Goal: Task Accomplishment & Management: Manage account settings

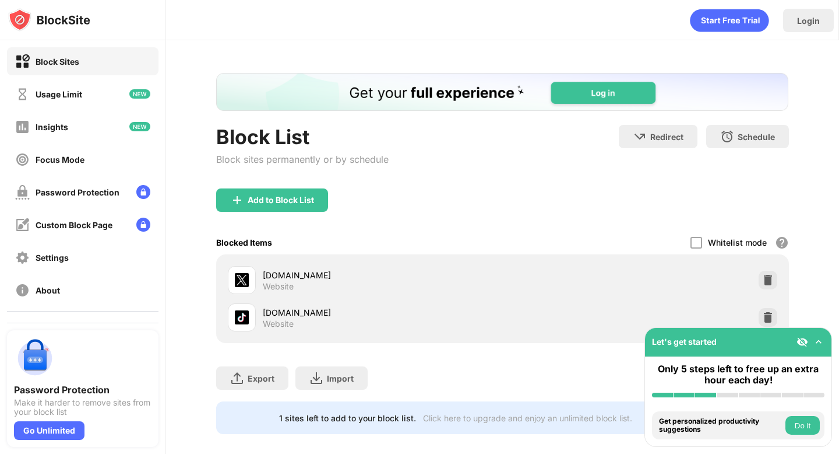
click at [768, 303] on div "[DOMAIN_NAME] Website" at bounding box center [502, 316] width 558 height 37
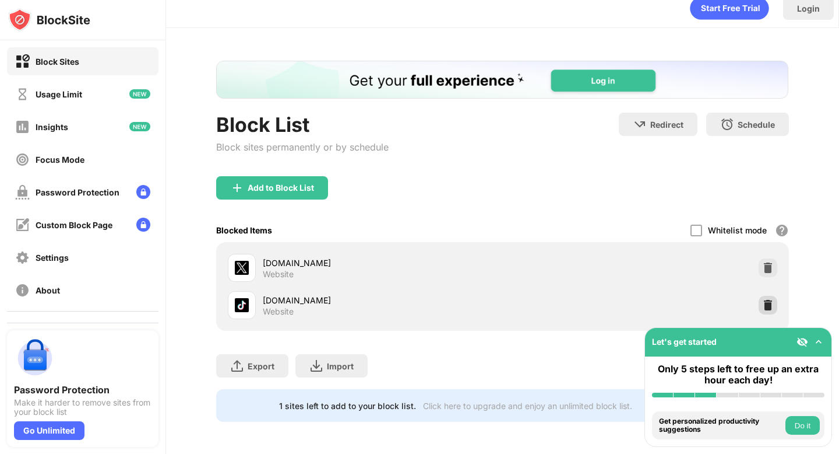
click at [764, 310] on div at bounding box center [768, 305] width 19 height 19
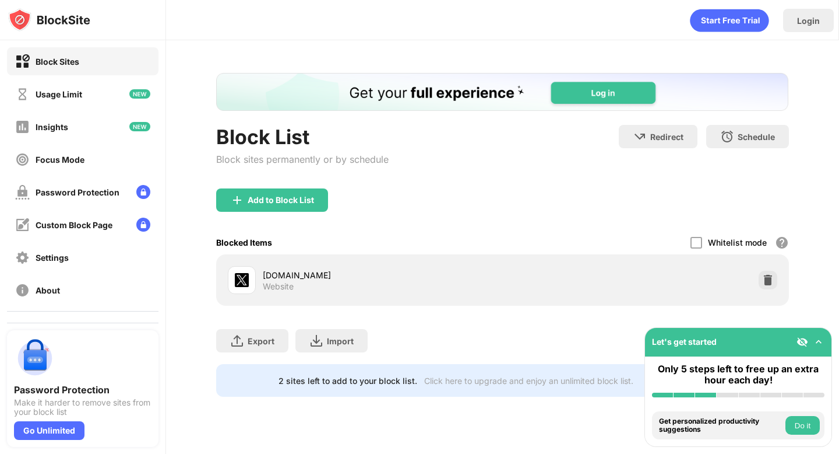
scroll to position [0, 0]
